Goal: Register for event/course

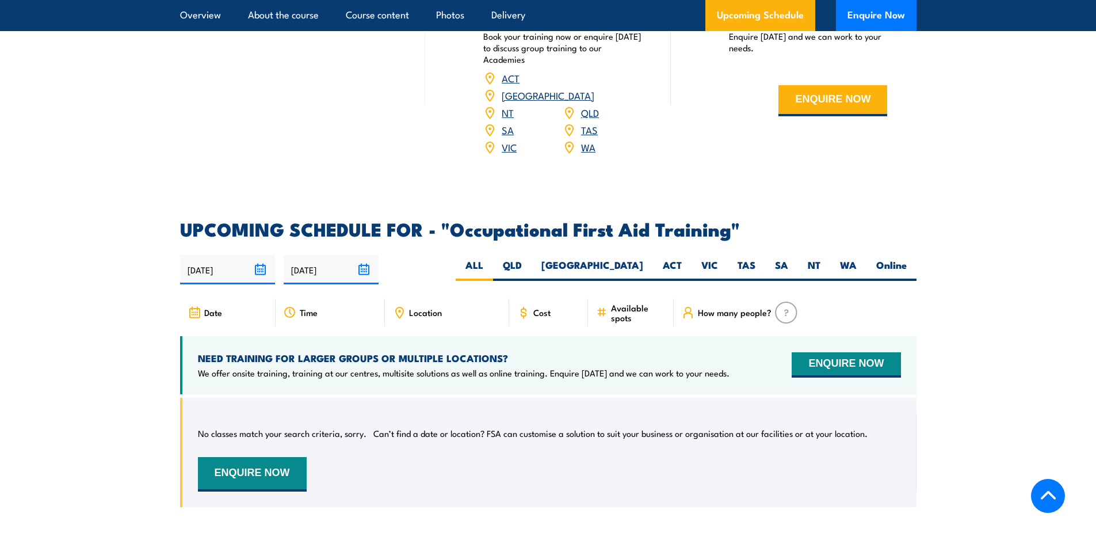
scroll to position [1899, 0]
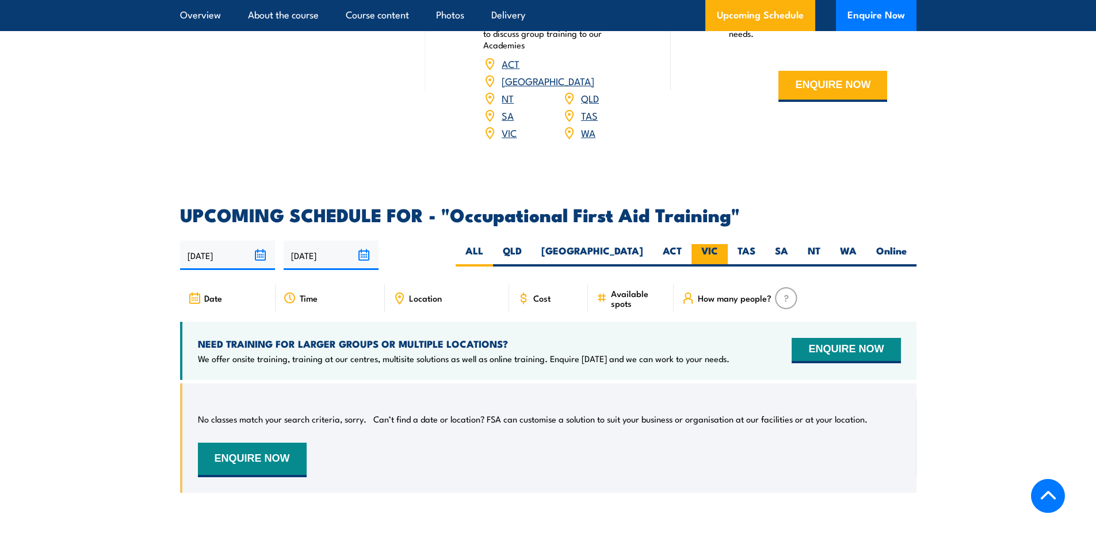
click at [702, 244] on label "VIC" at bounding box center [710, 255] width 36 height 22
click at [718, 244] on input "VIC" at bounding box center [721, 247] width 7 height 7
radio input "true"
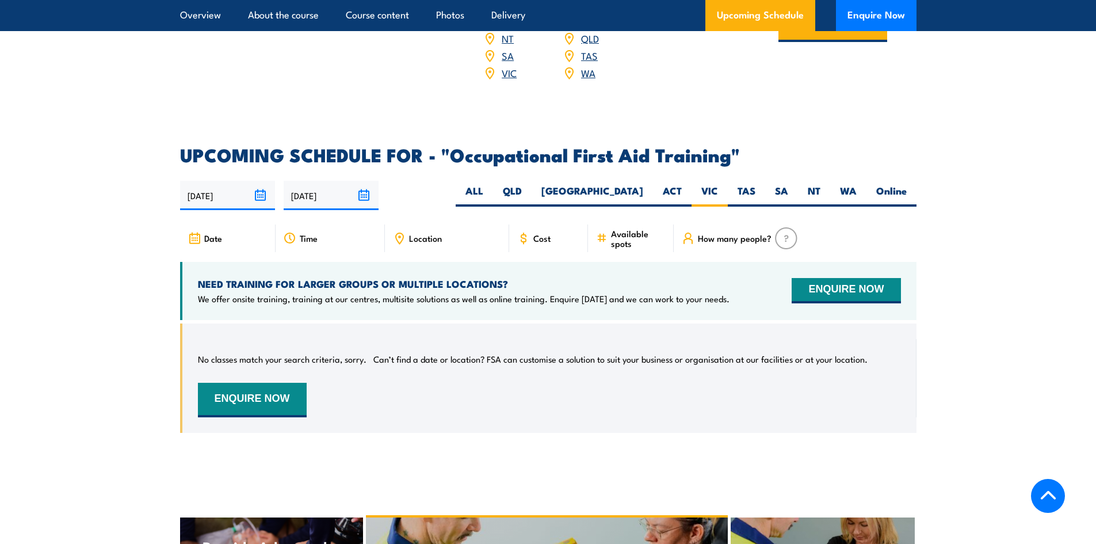
scroll to position [1902, 0]
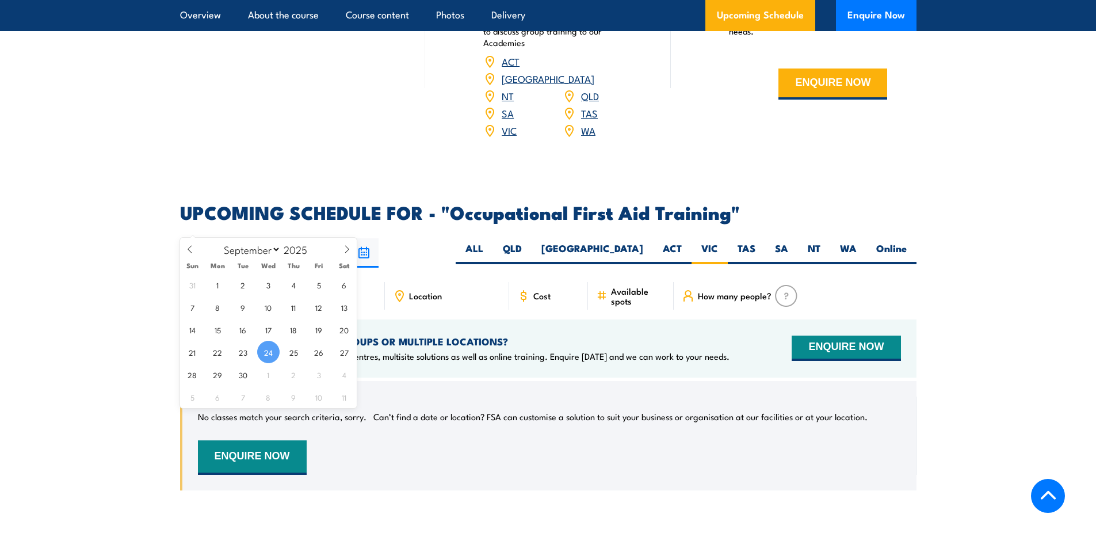
click at [264, 238] on input "[DATE]" at bounding box center [227, 252] width 95 height 29
drag, startPoint x: 189, startPoint y: 374, endPoint x: 205, endPoint y: 372, distance: 15.6
click at [189, 375] on span "28" at bounding box center [192, 374] width 22 height 22
type input "28/09/2025"
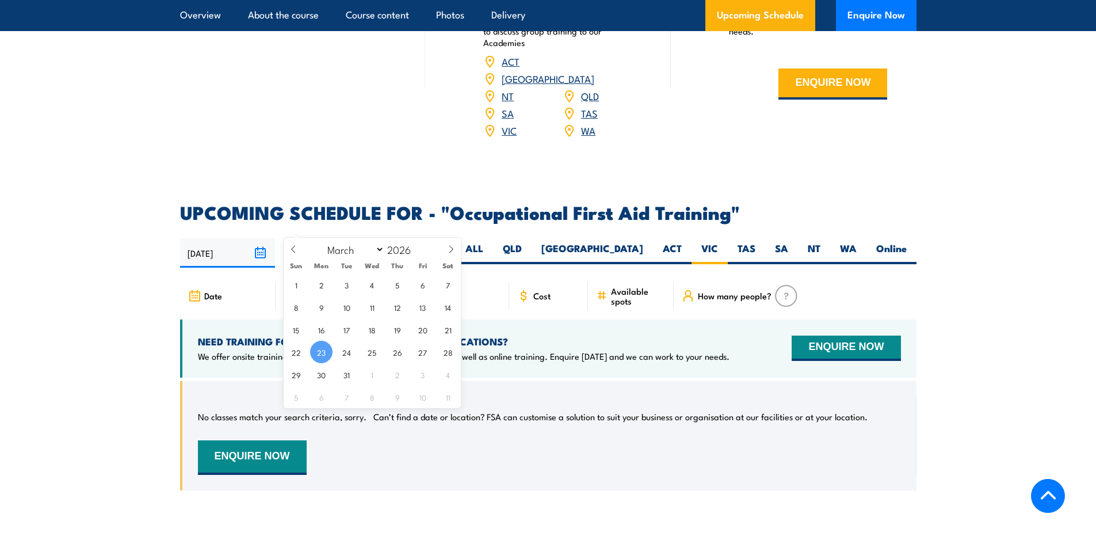
click at [366, 238] on input "[DATE]" at bounding box center [331, 252] width 95 height 29
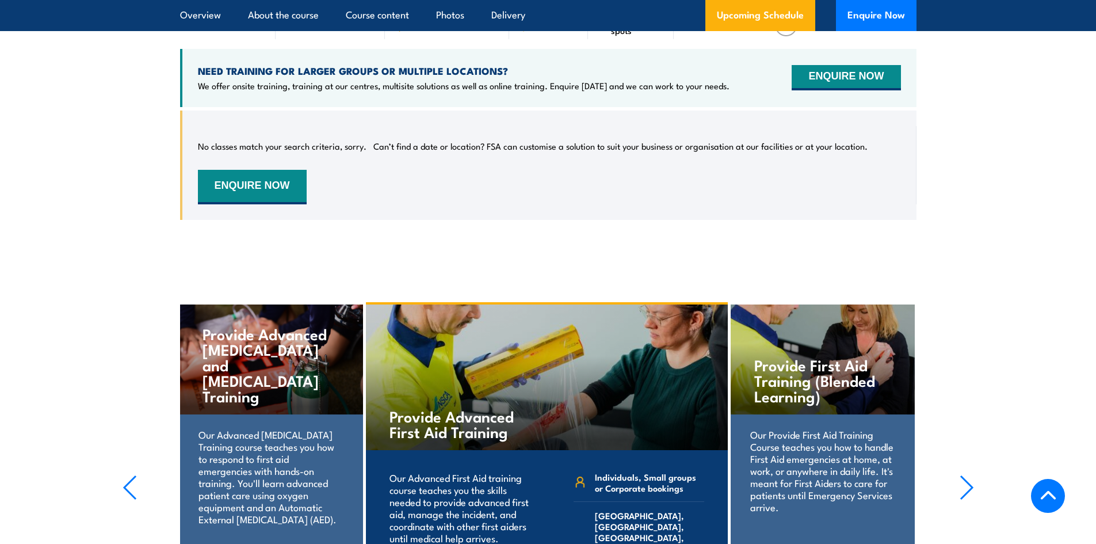
scroll to position [2017, 0]
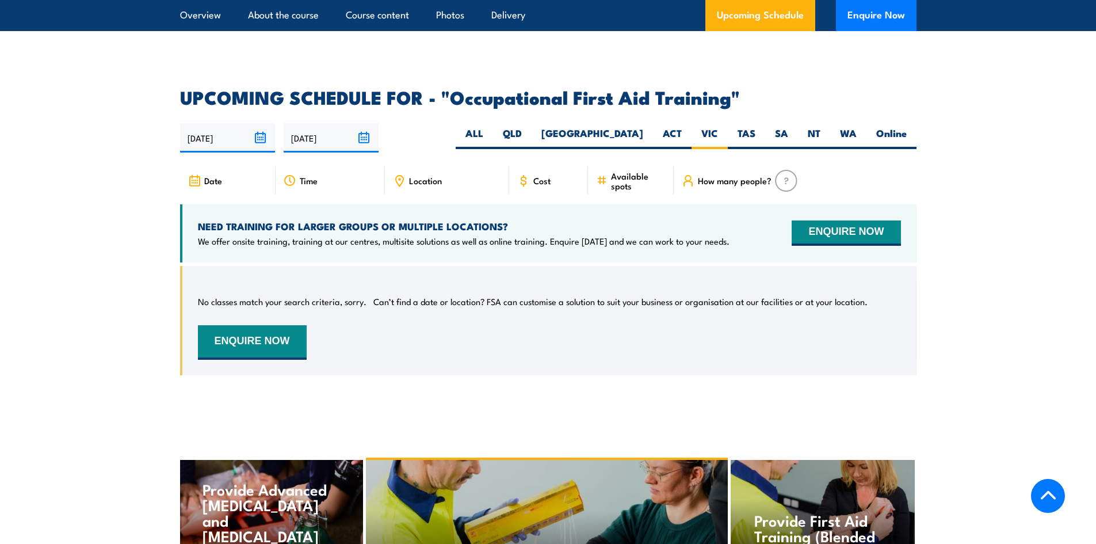
click at [365, 123] on input "[DATE]" at bounding box center [331, 137] width 95 height 29
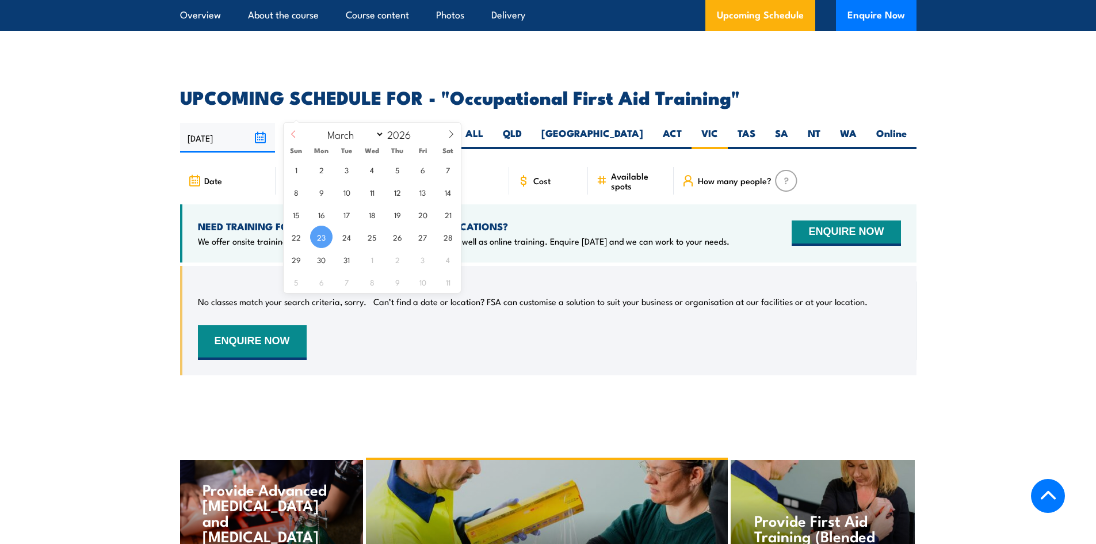
click at [290, 132] on icon at bounding box center [294, 134] width 8 height 8
select select "0"
click at [290, 132] on icon at bounding box center [294, 134] width 8 height 8
type input "2025"
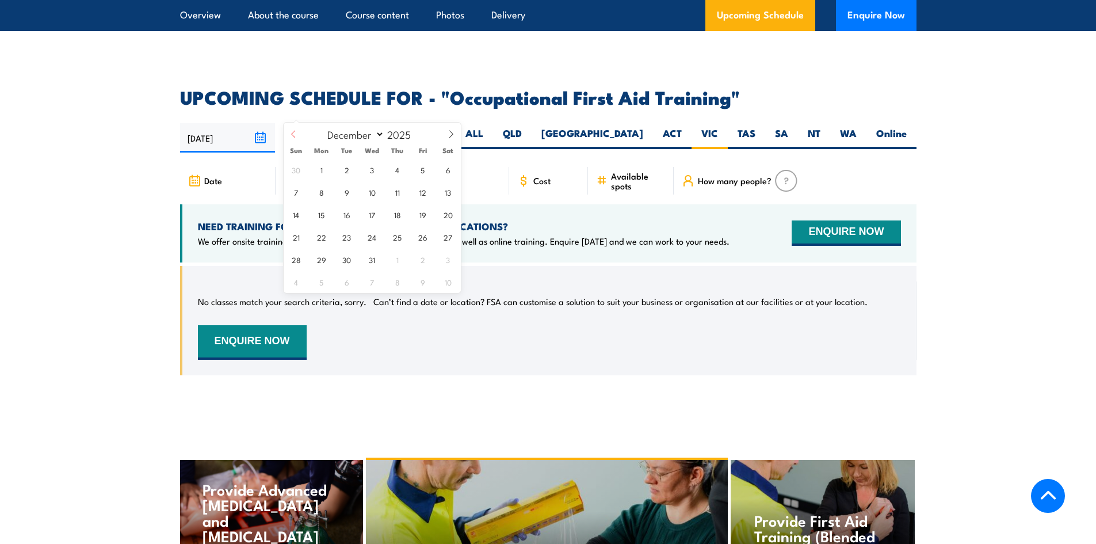
click at [290, 132] on icon at bounding box center [294, 134] width 8 height 8
select select "9"
click at [317, 260] on span "27" at bounding box center [321, 259] width 22 height 22
type input "[DATE]"
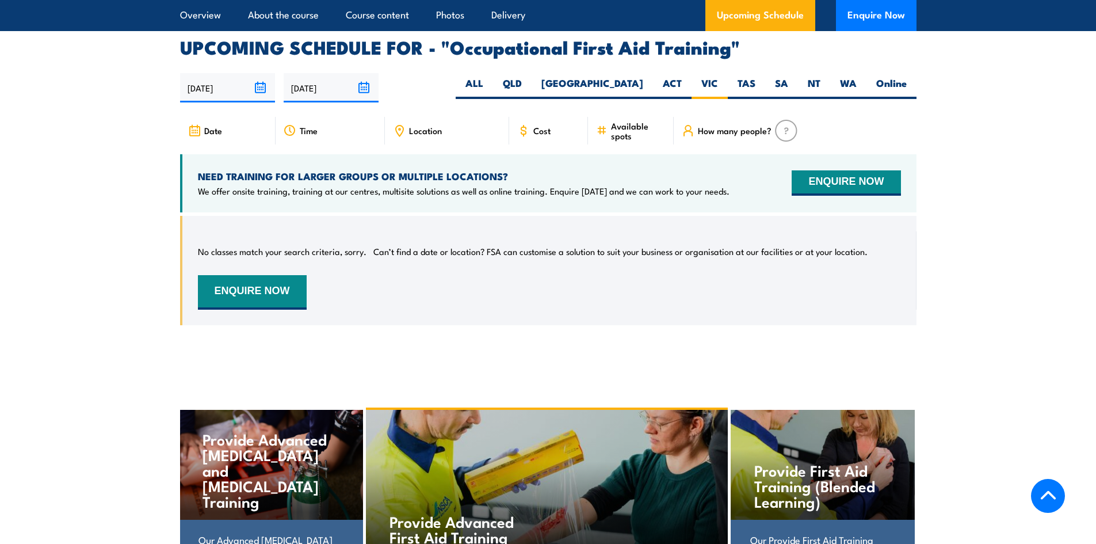
scroll to position [2074, 0]
